Goal: Information Seeking & Learning: Learn about a topic

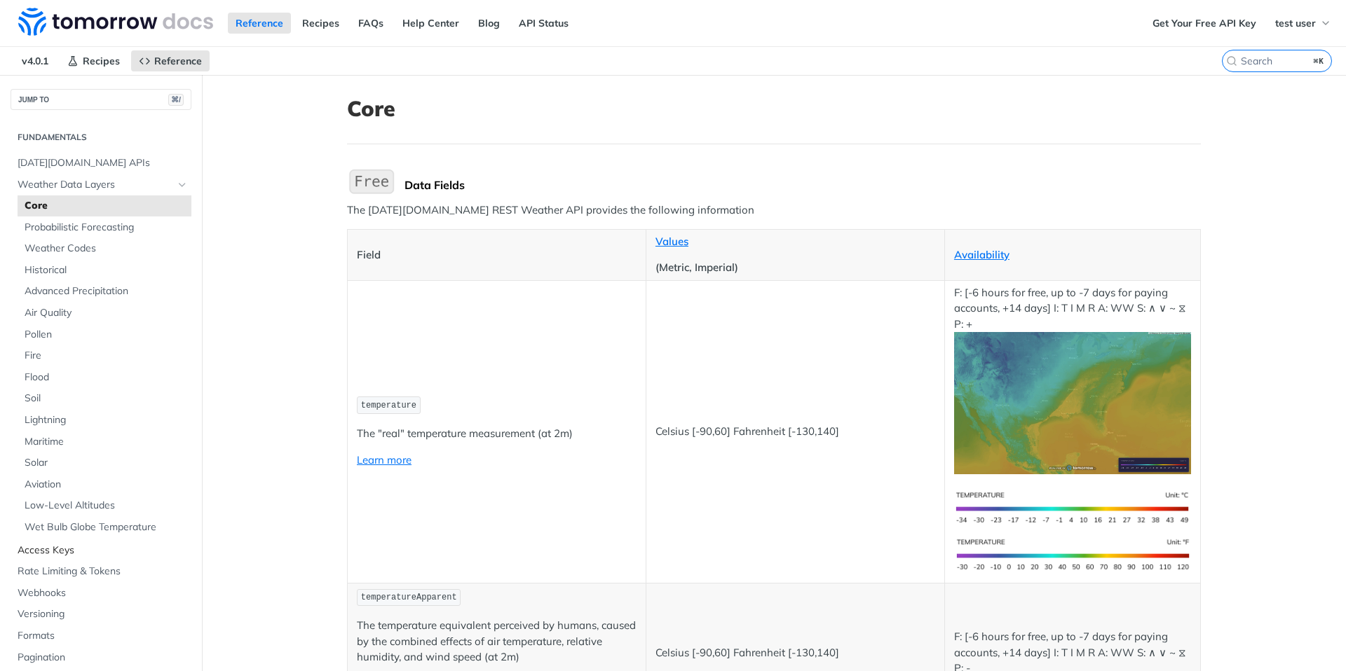
scroll to position [35, 0]
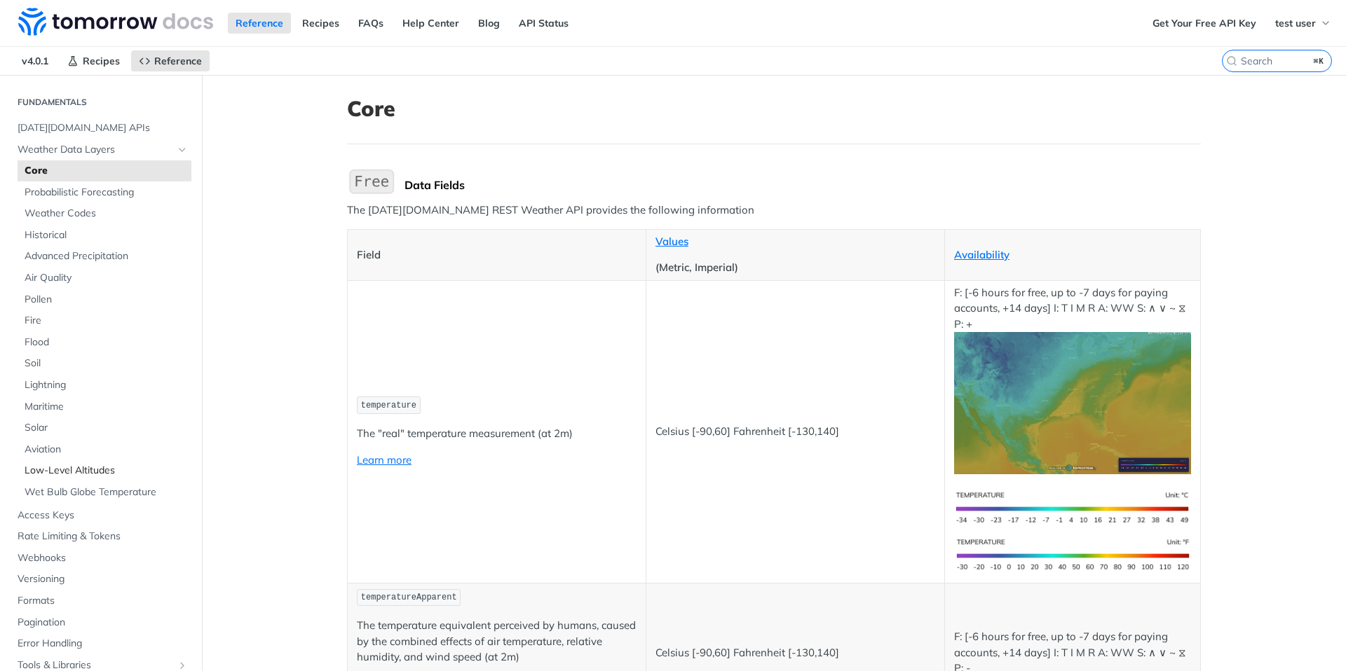
click at [91, 474] on span "Low-Level Altitudes" at bounding box center [106, 471] width 163 height 14
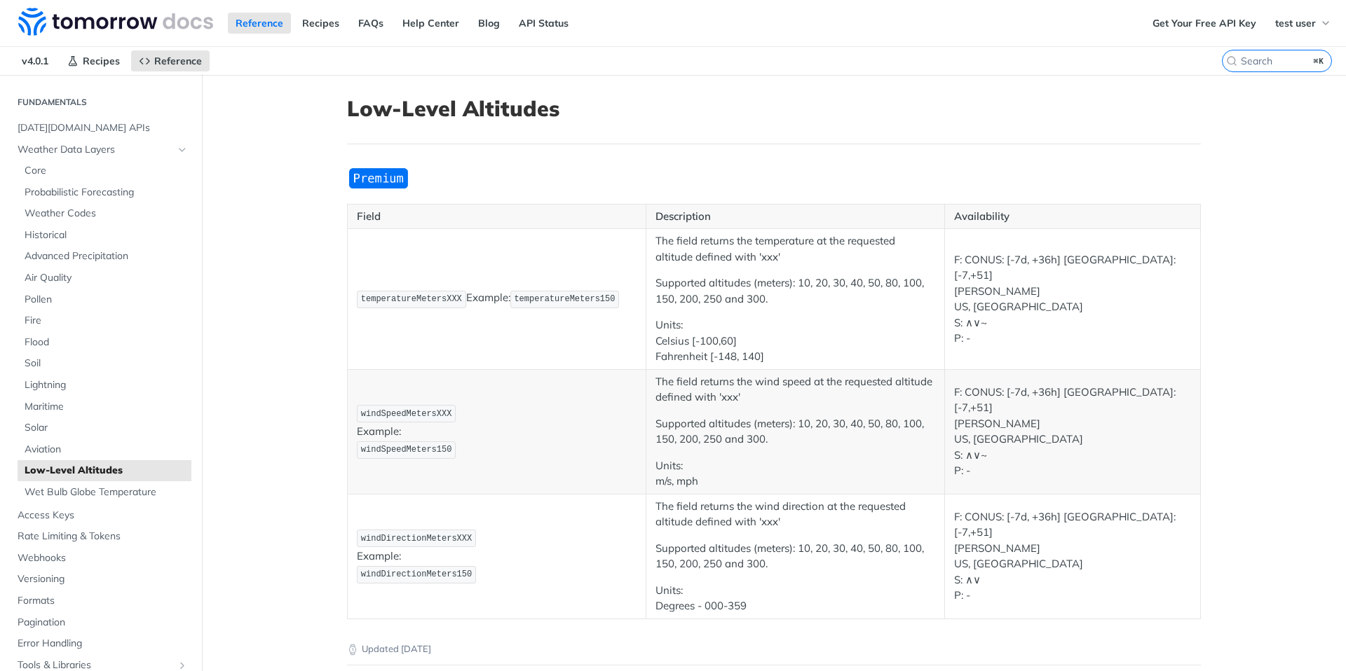
scroll to position [41, 0]
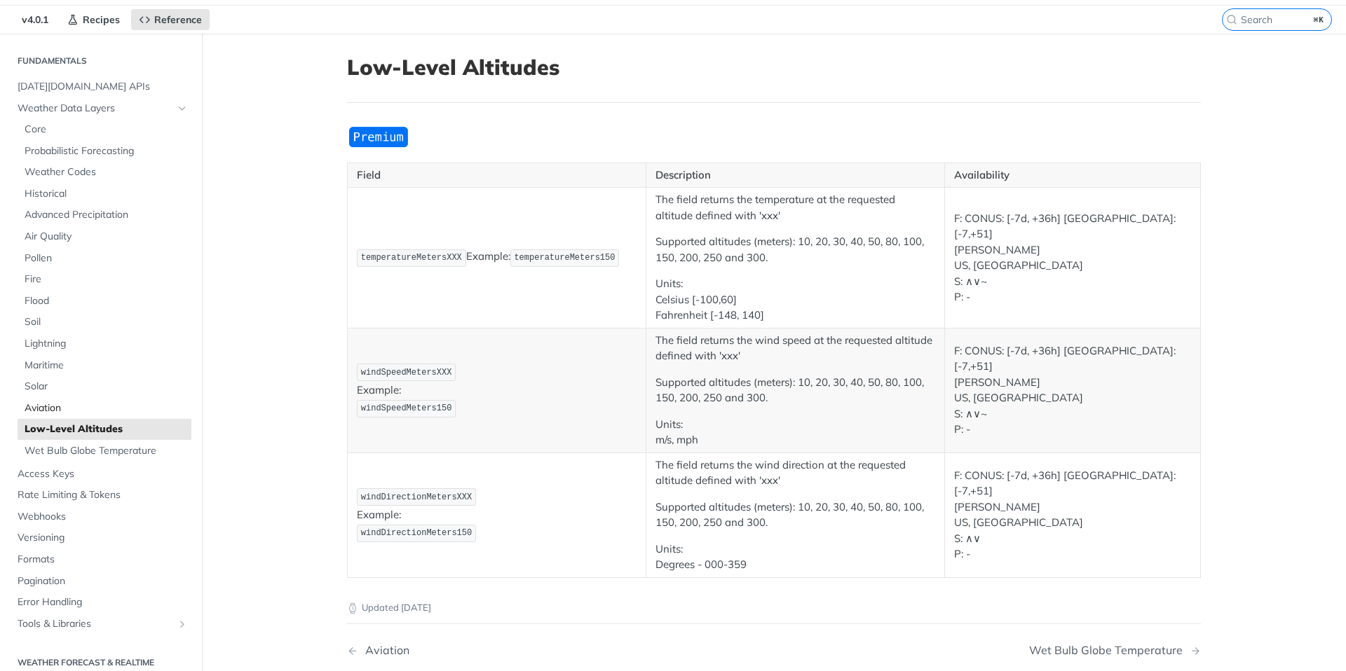
click at [53, 411] on span "Aviation" at bounding box center [106, 409] width 163 height 14
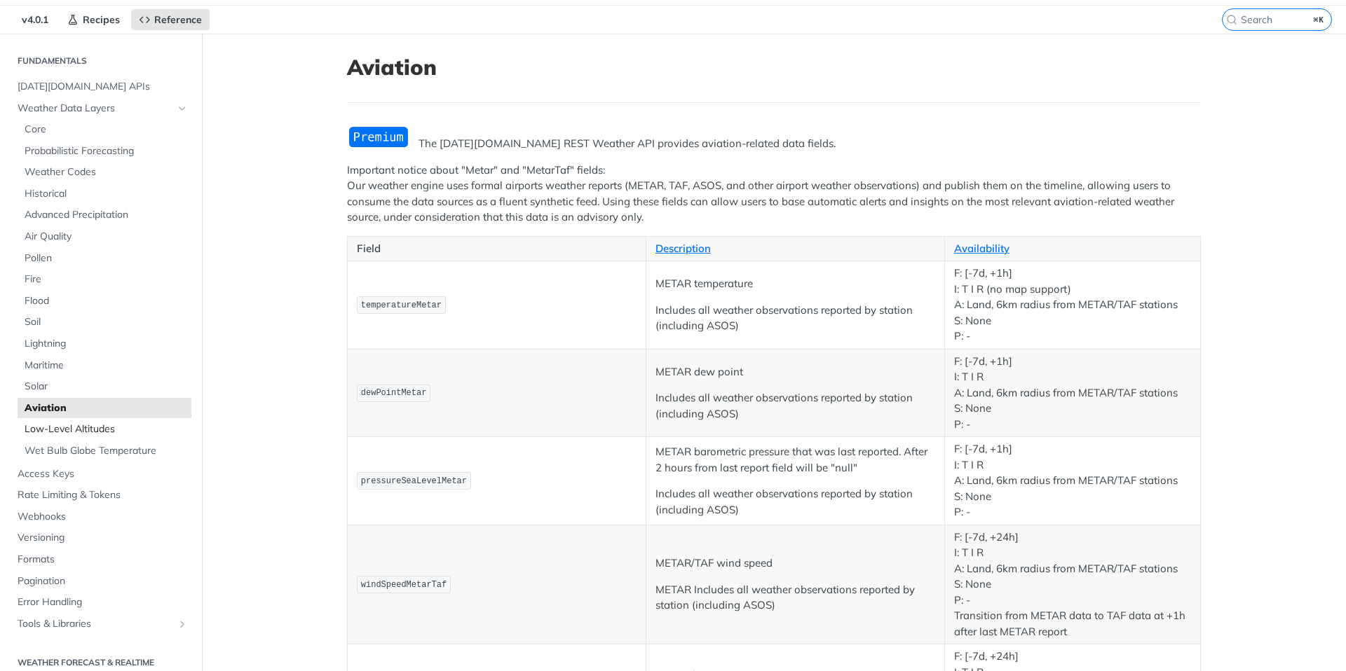
click at [53, 430] on span "Low-Level Altitudes" at bounding box center [106, 430] width 163 height 14
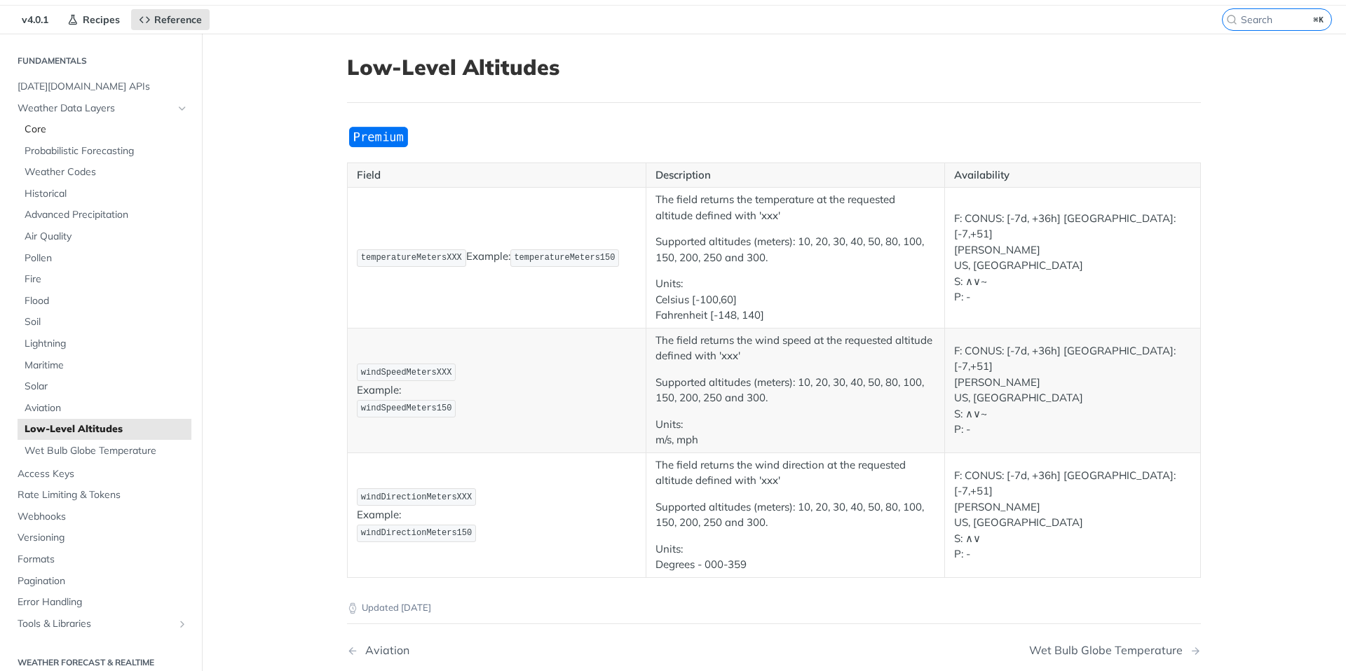
click at [43, 121] on link "Core" at bounding box center [105, 129] width 174 height 21
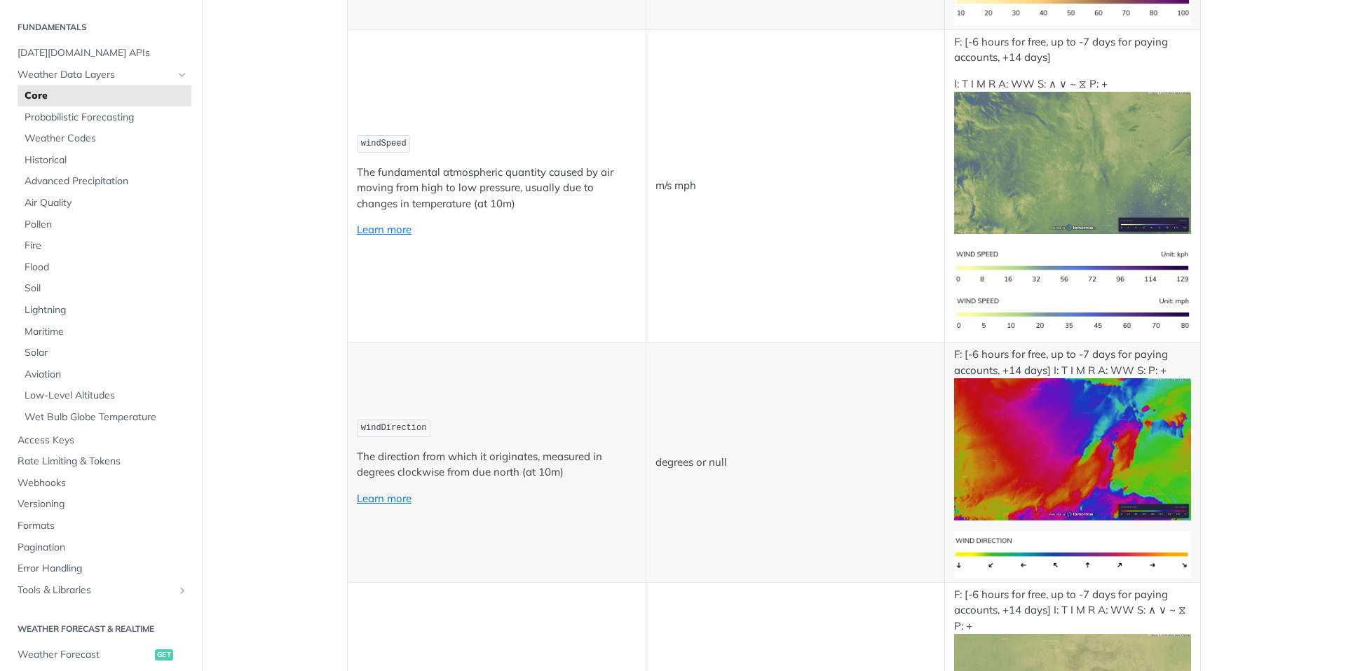
scroll to position [35, 0]
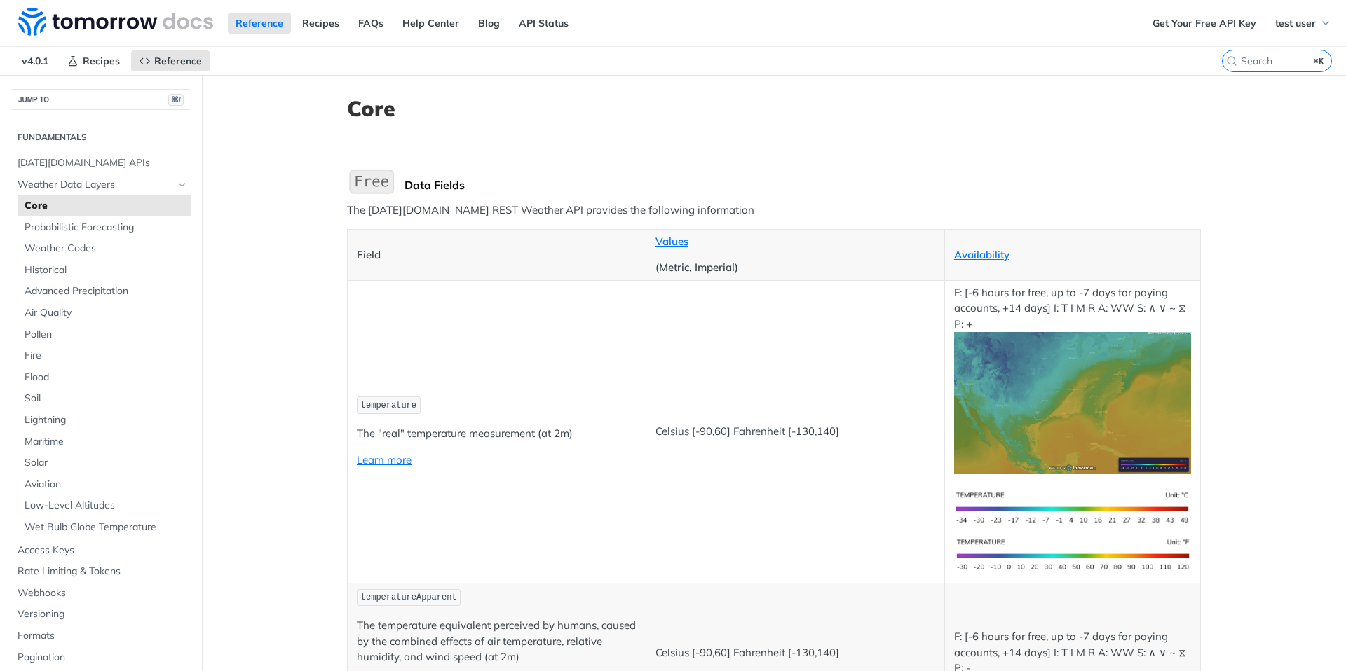
scroll to position [35, 0]
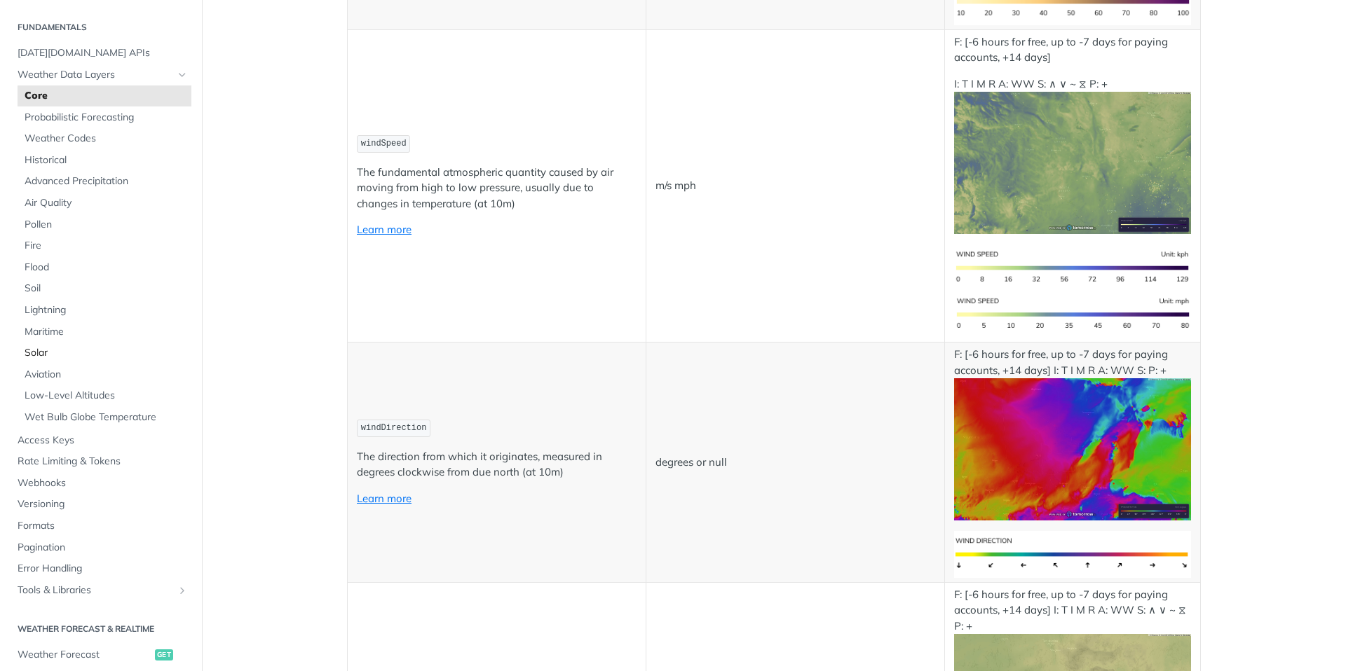
click at [43, 358] on span "Solar" at bounding box center [106, 353] width 163 height 14
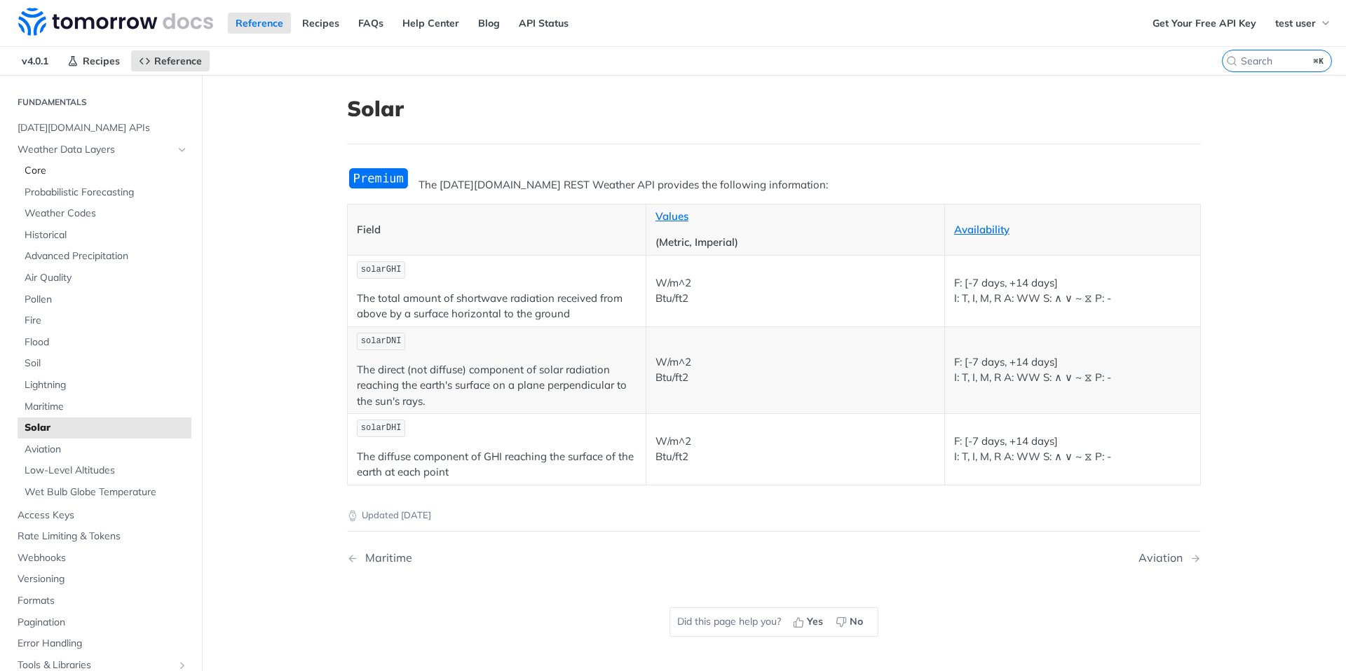
click at [46, 172] on span "Core" at bounding box center [106, 171] width 163 height 14
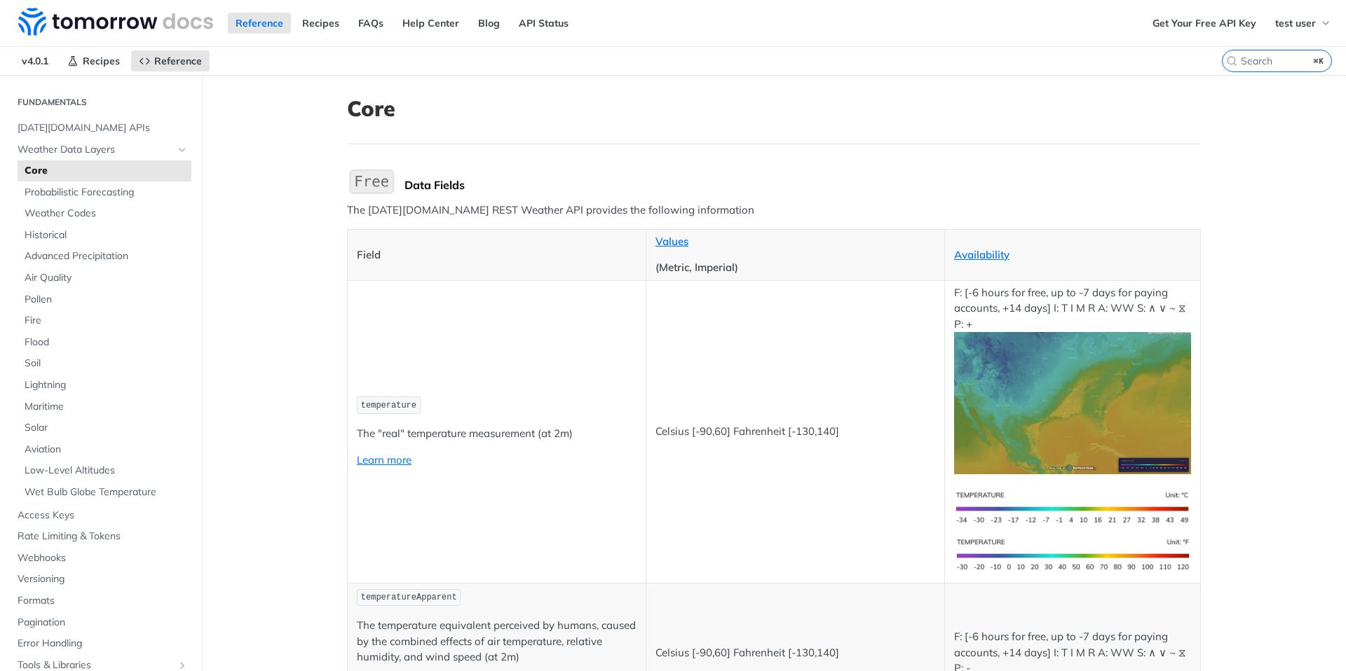
click at [43, 172] on span "Core" at bounding box center [106, 171] width 163 height 14
